Goal: Information Seeking & Learning: Learn about a topic

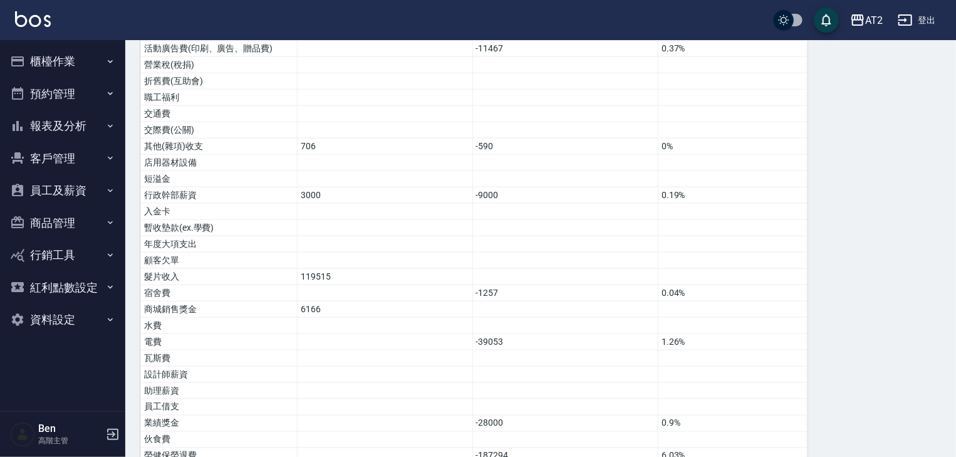
scroll to position [790, 0]
click at [81, 135] on button "報表及分析" at bounding box center [62, 126] width 115 height 33
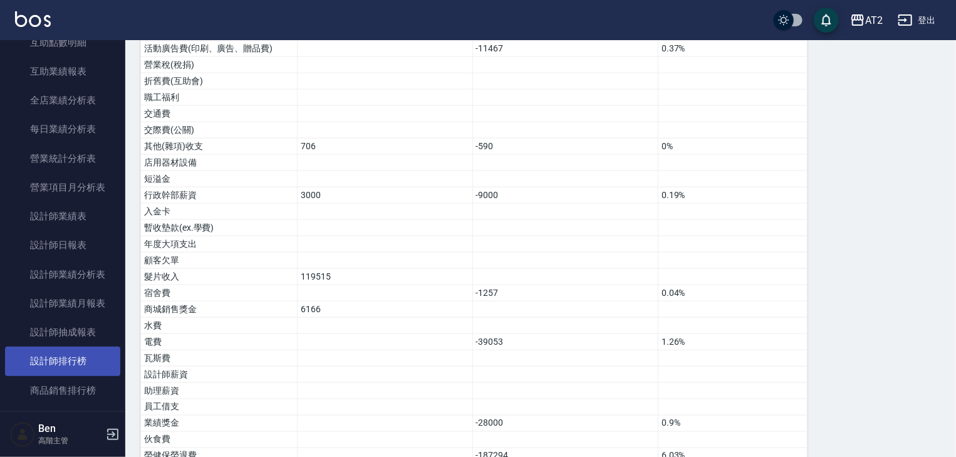
scroll to position [401, 0]
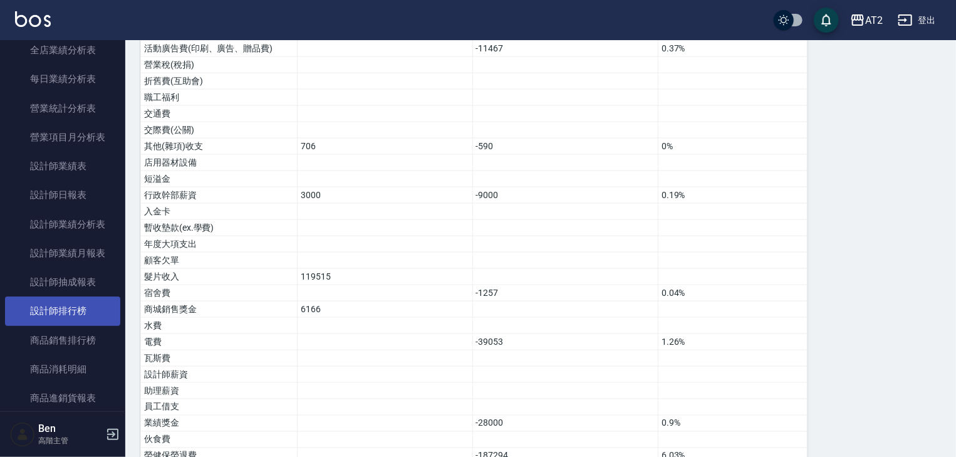
drag, startPoint x: 63, startPoint y: 311, endPoint x: 60, endPoint y: 305, distance: 7.0
click at [63, 311] on link "設計師排行榜" at bounding box center [62, 310] width 115 height 29
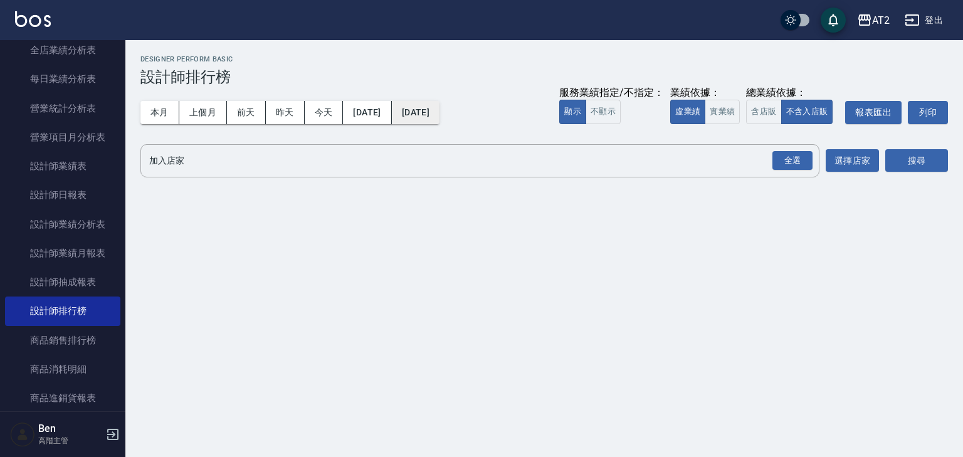
click at [439, 108] on button "[DATE]" at bounding box center [416, 112] width 48 height 23
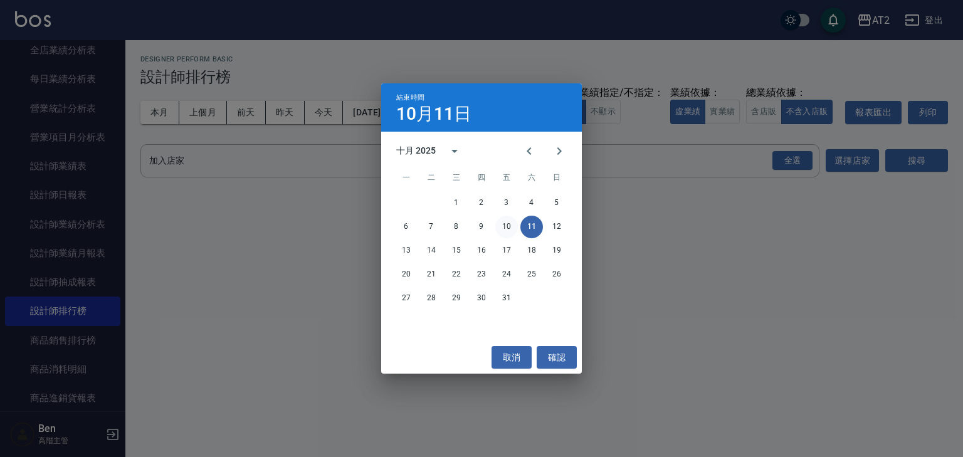
click at [506, 222] on button "10" at bounding box center [506, 227] width 23 height 23
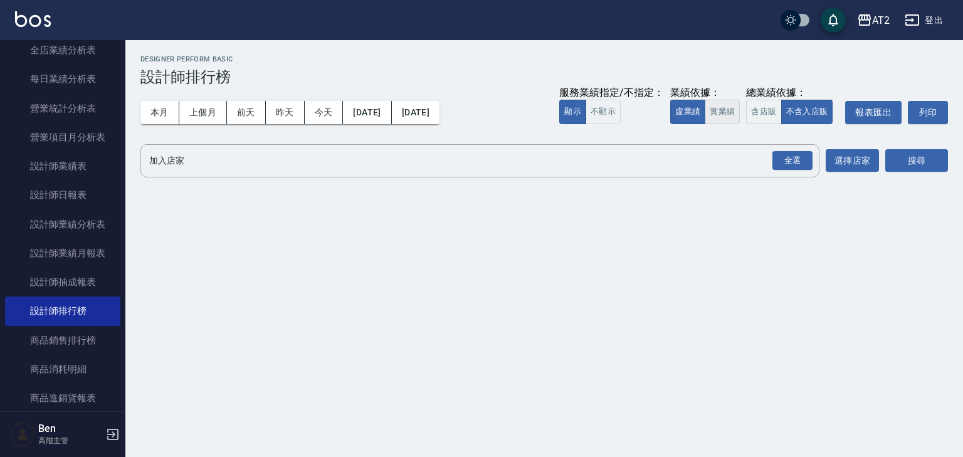
click at [717, 118] on button "實業績" at bounding box center [721, 112] width 35 height 24
click at [845, 158] on button "選擇店家" at bounding box center [851, 160] width 53 height 23
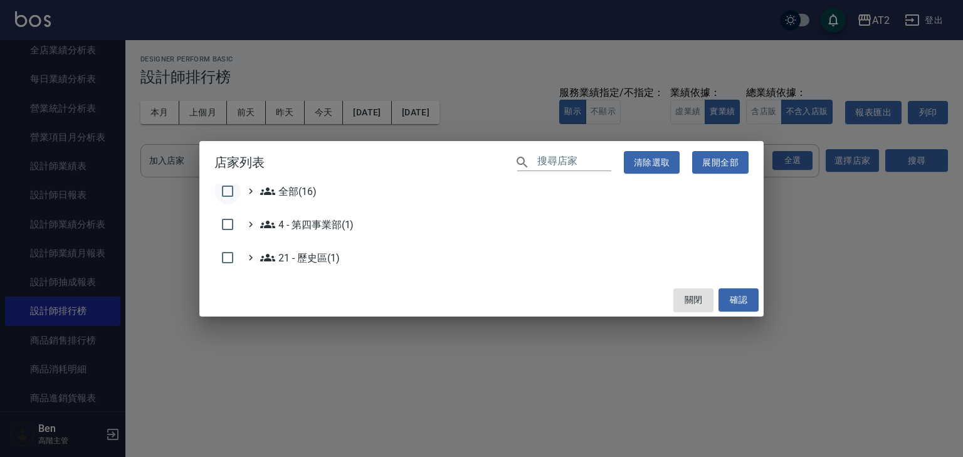
click at [229, 191] on input "checkbox" at bounding box center [227, 191] width 26 height 26
checkbox input "true"
click at [736, 303] on button "確認" at bounding box center [738, 299] width 40 height 23
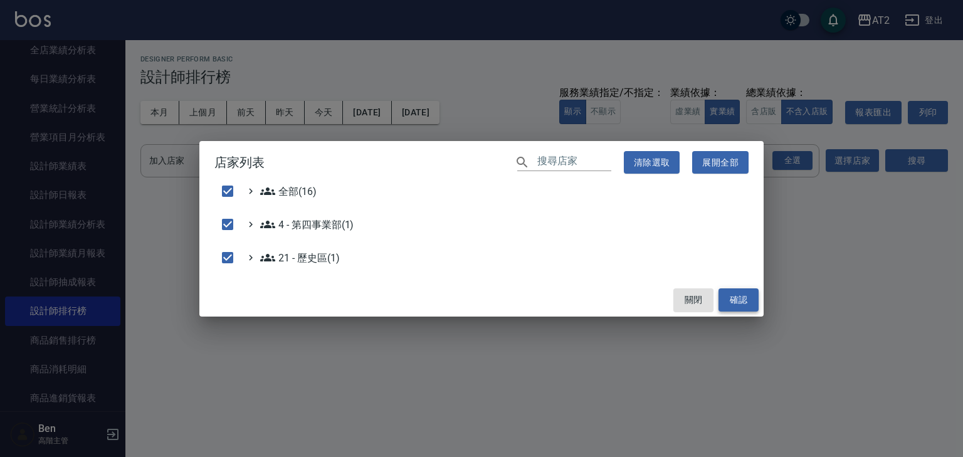
checkbox input "false"
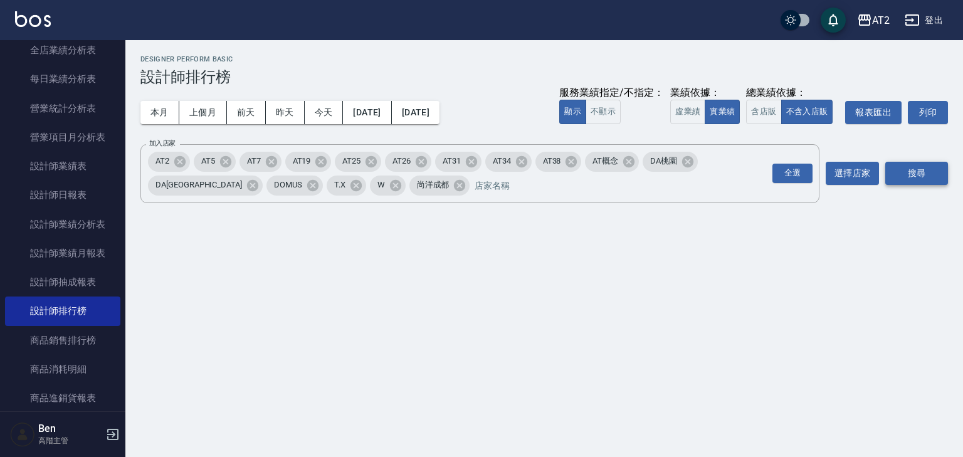
click at [905, 174] on button "搜尋" at bounding box center [916, 173] width 63 height 23
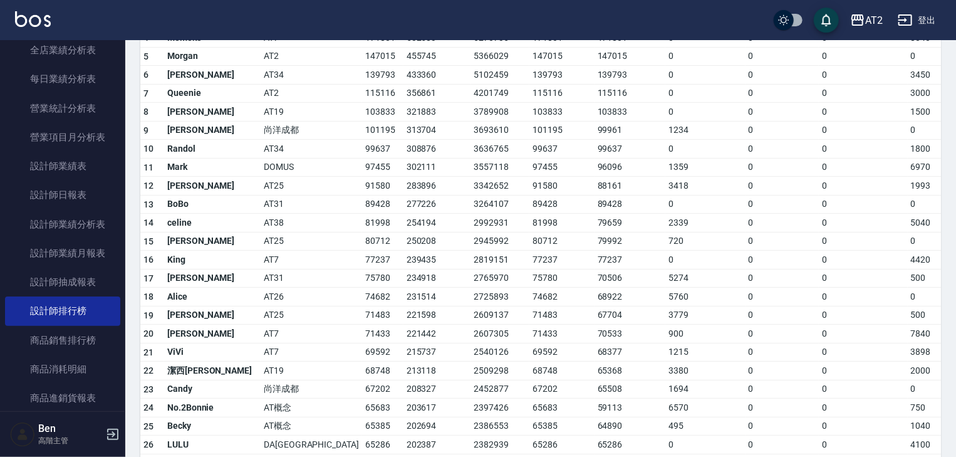
scroll to position [301, 0]
